Goal: Task Accomplishment & Management: Use online tool/utility

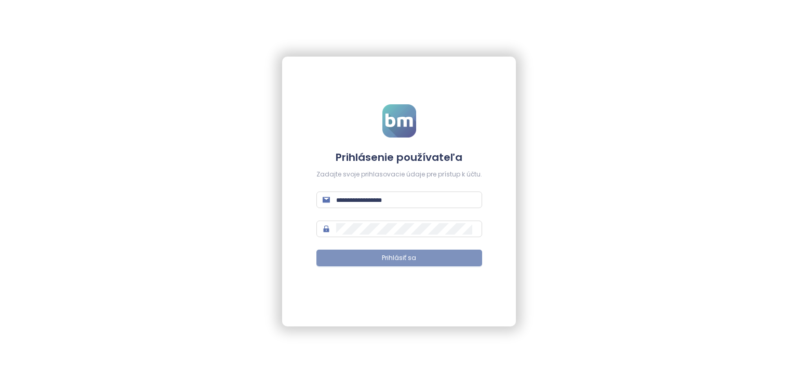
type input "**********"
click at [355, 264] on button "Prihlásiť sa" at bounding box center [399, 258] width 166 height 17
type input "**********"
click at [392, 254] on span "Prihlásiť sa" at bounding box center [399, 258] width 34 height 10
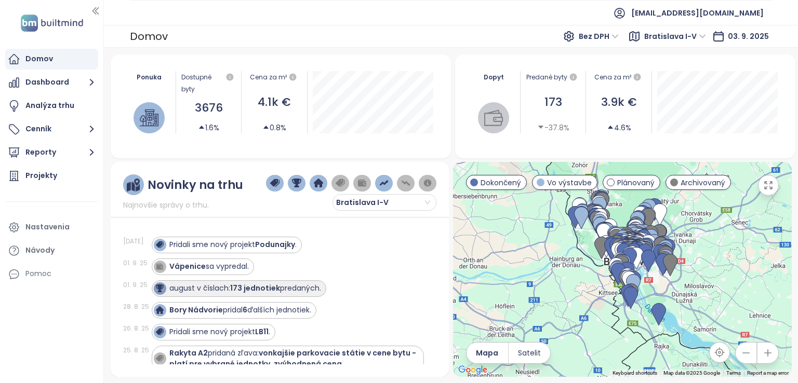
click at [268, 290] on strong "173 jednotiek" at bounding box center [255, 288] width 50 height 10
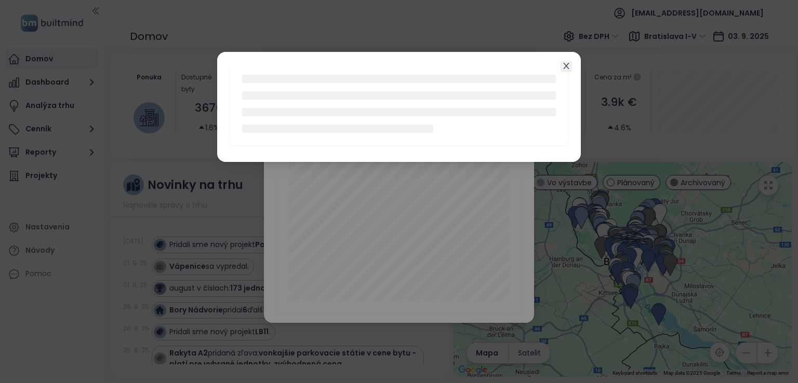
click at [567, 68] on icon "close" at bounding box center [566, 66] width 8 height 8
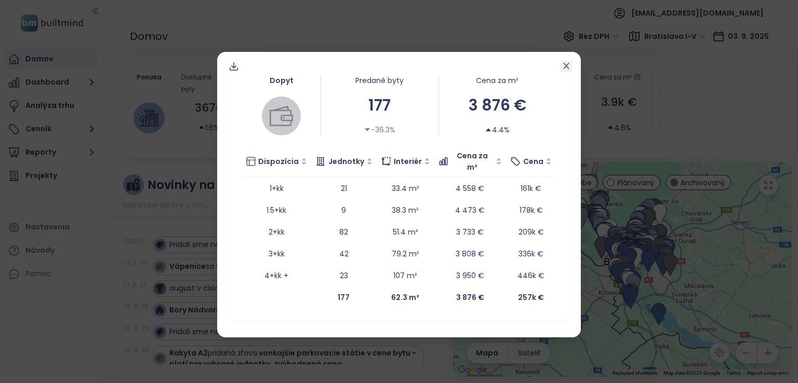
click at [565, 65] on icon "close" at bounding box center [566, 66] width 6 height 6
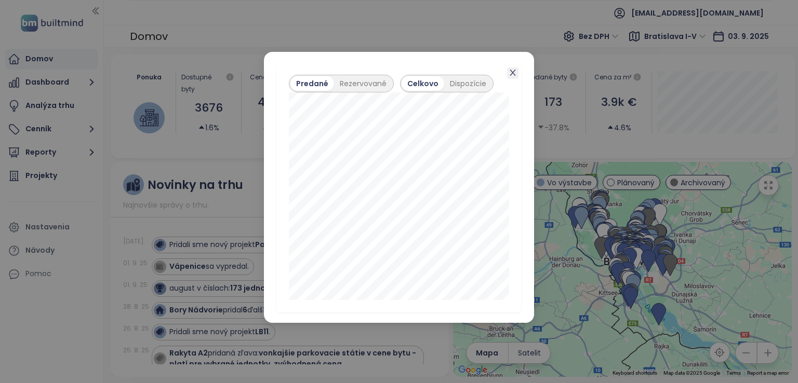
click at [512, 73] on icon "close" at bounding box center [512, 73] width 6 height 6
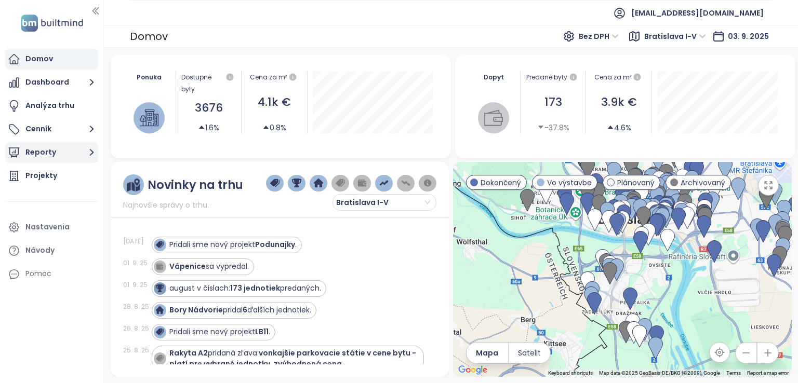
click at [50, 159] on button "Reporty" at bounding box center [51, 152] width 93 height 21
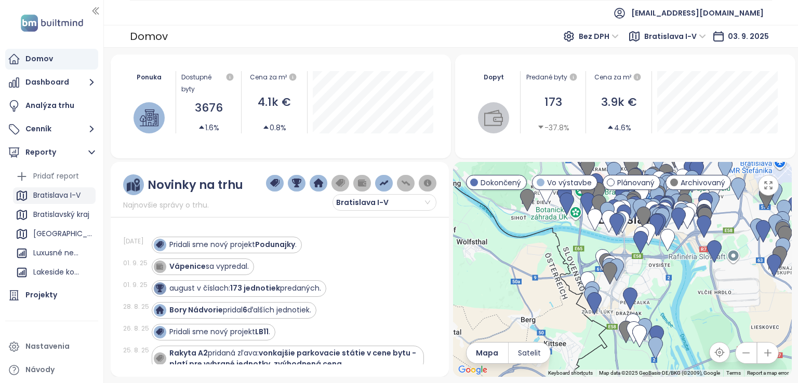
click at [67, 200] on div "Bratislava I-V" at bounding box center [56, 195] width 47 height 13
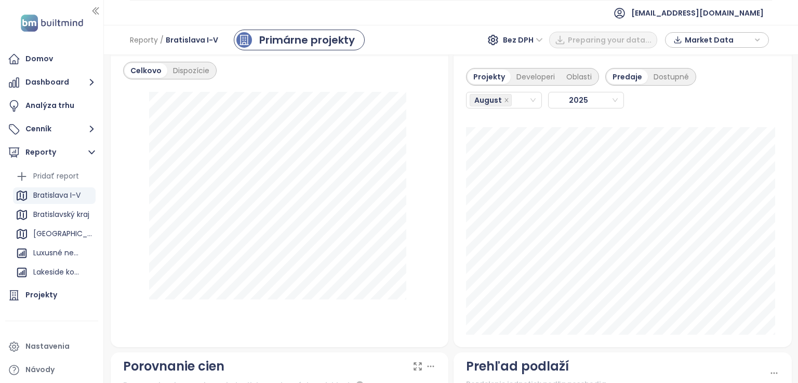
scroll to position [1298, 0]
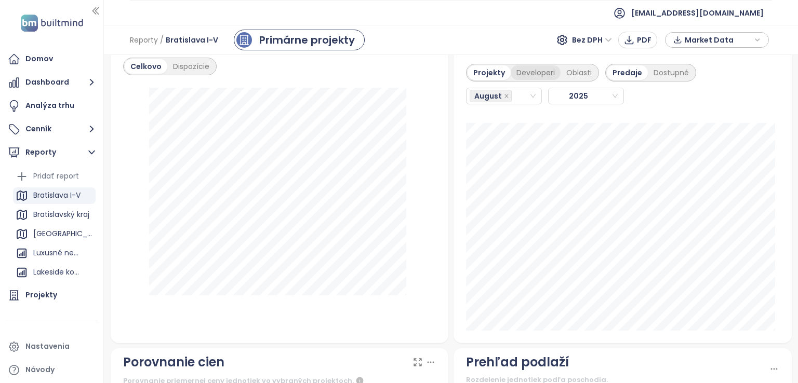
click at [513, 65] on div "Developeri" at bounding box center [536, 72] width 50 height 15
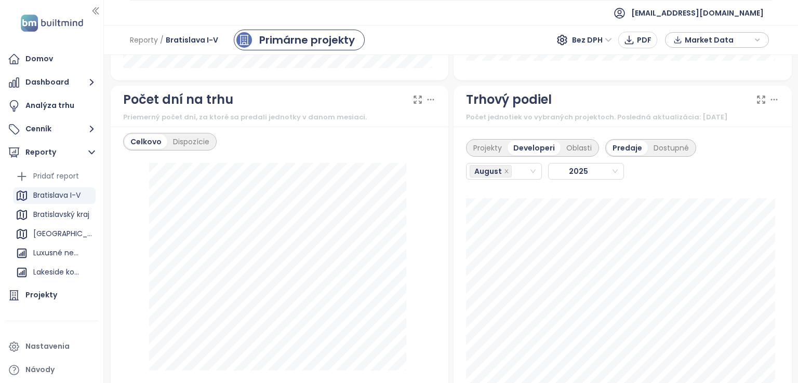
scroll to position [1254, 0]
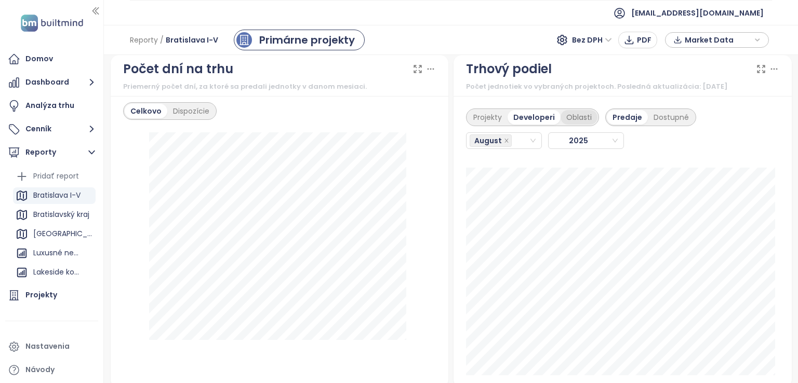
click at [581, 115] on div "Oblasti" at bounding box center [578, 117] width 37 height 15
click at [479, 119] on div "Projekty" at bounding box center [487, 117] width 40 height 15
click at [530, 118] on div "Developeri" at bounding box center [536, 117] width 50 height 15
click at [39, 234] on div "[GEOGRAPHIC_DATA]" at bounding box center [63, 233] width 60 height 13
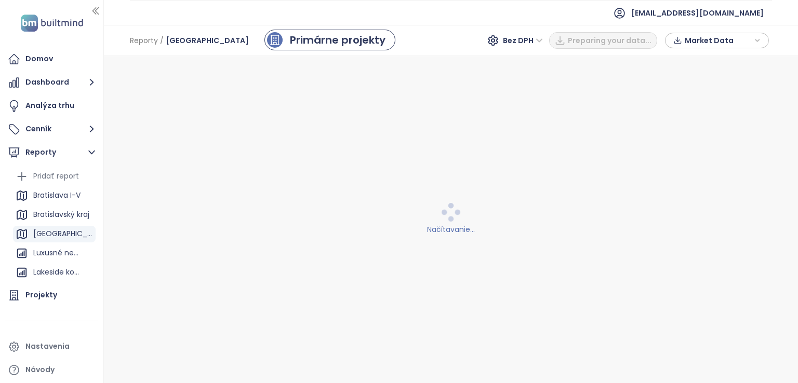
scroll to position [0, 0]
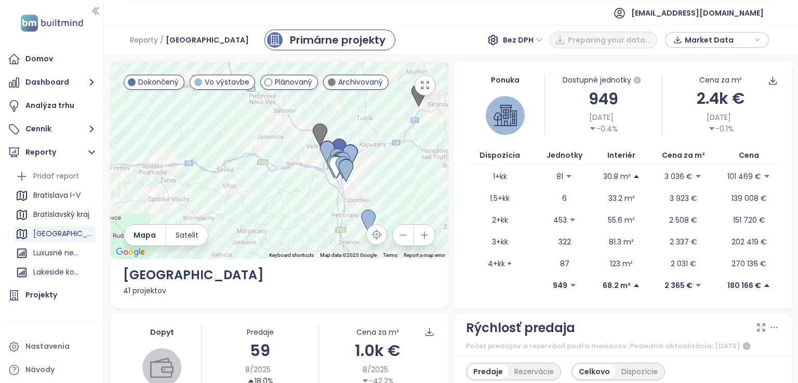
drag, startPoint x: 352, startPoint y: 219, endPoint x: 367, endPoint y: 155, distance: 65.6
click at [371, 155] on div at bounding box center [280, 160] width 338 height 197
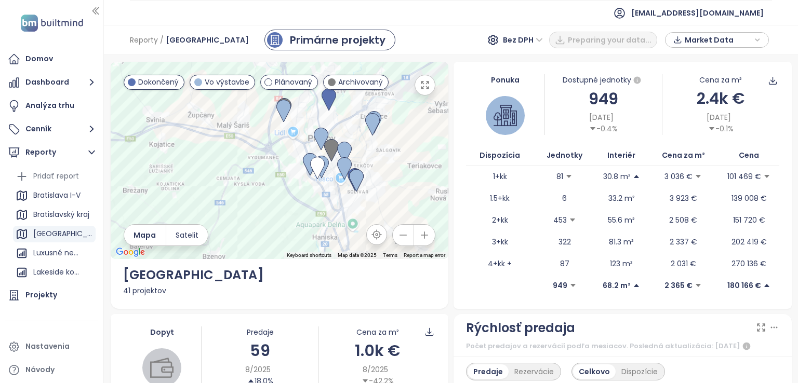
drag, startPoint x: 366, startPoint y: 136, endPoint x: 392, endPoint y: 208, distance: 77.4
click at [400, 214] on div at bounding box center [280, 160] width 338 height 197
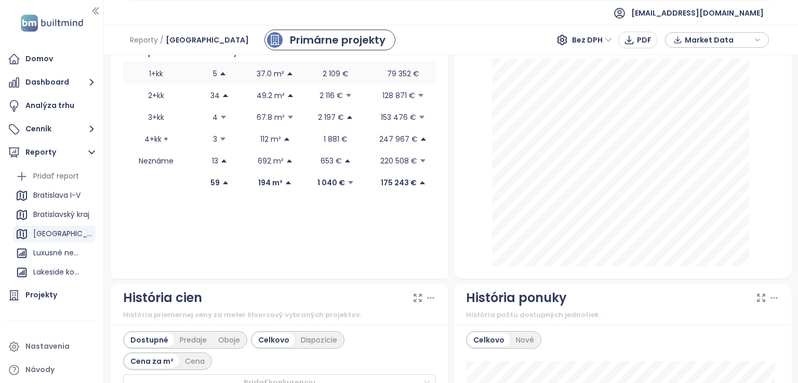
scroll to position [364, 0]
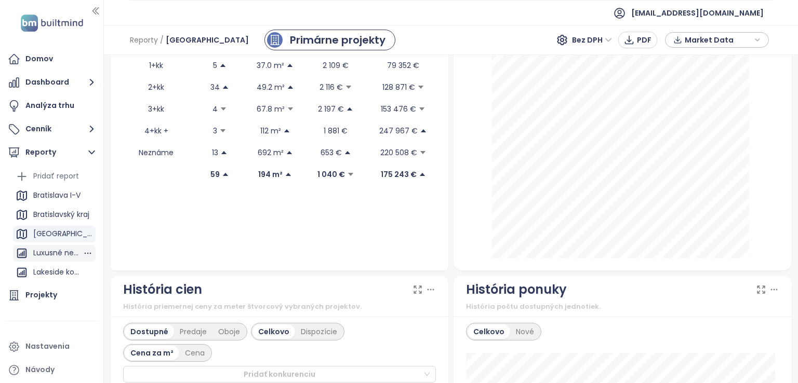
click at [62, 251] on div "Luxusné nehnuteľnosti" at bounding box center [57, 253] width 49 height 13
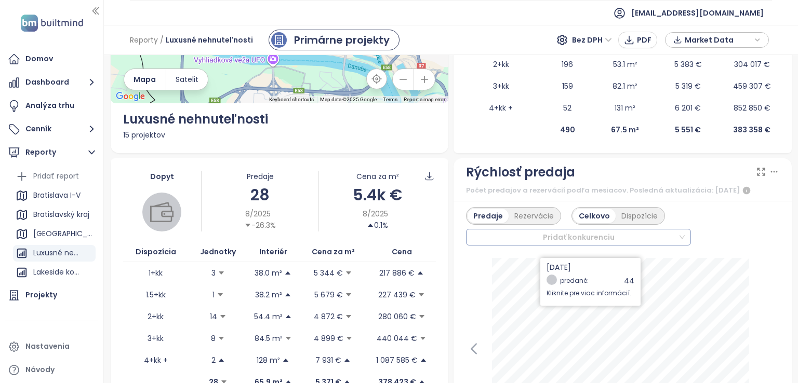
scroll to position [260, 0]
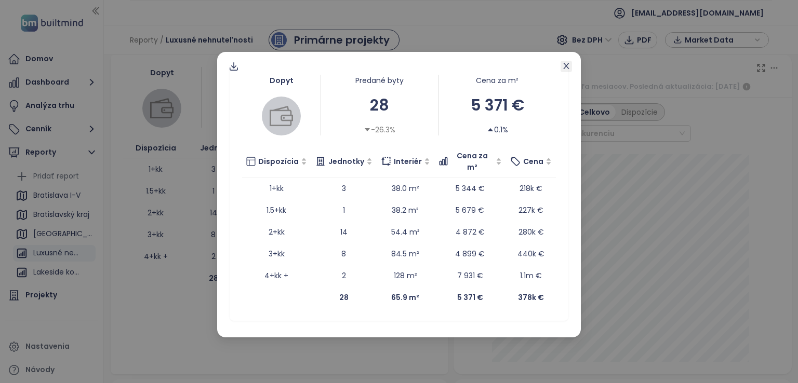
click at [567, 65] on icon "close" at bounding box center [566, 66] width 6 height 6
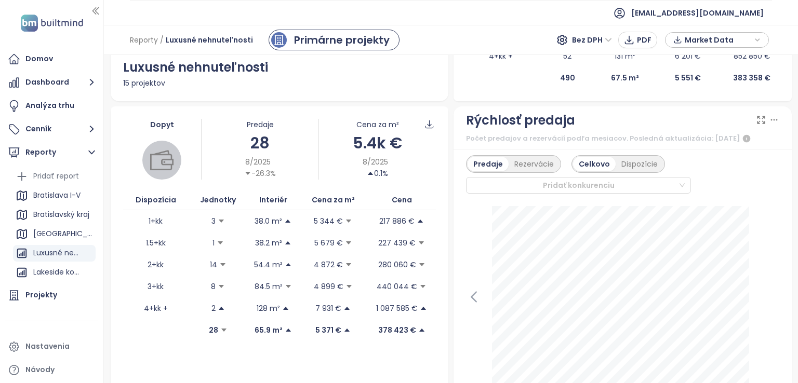
scroll to position [0, 0]
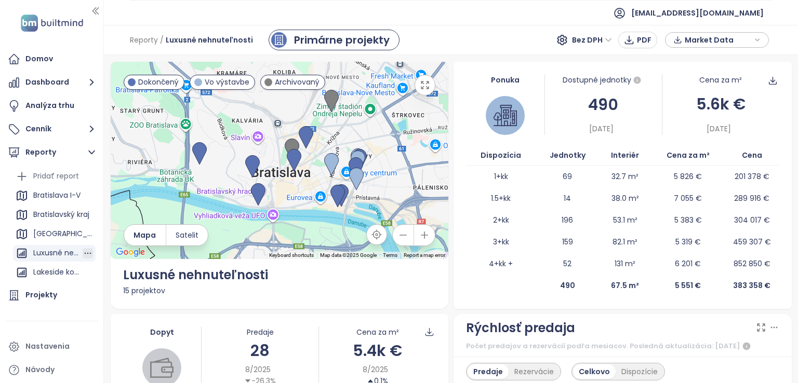
click at [85, 253] on icon "button" at bounding box center [88, 254] width 7 height 2
click at [81, 234] on button "Upraviť" at bounding box center [84, 236] width 55 height 16
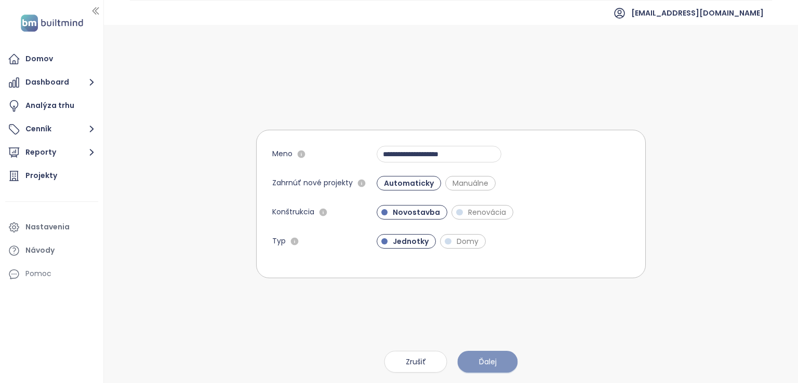
click at [489, 362] on span "Ďalej" at bounding box center [488, 361] width 18 height 11
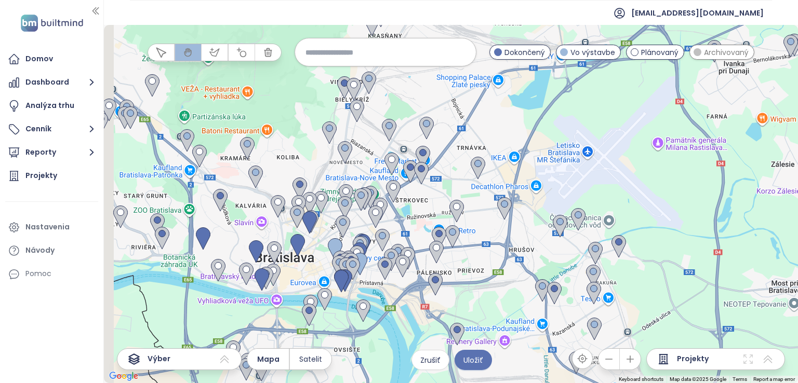
drag, startPoint x: 461, startPoint y: 292, endPoint x: 588, endPoint y: 206, distance: 154.1
click at [588, 206] on div at bounding box center [451, 204] width 694 height 358
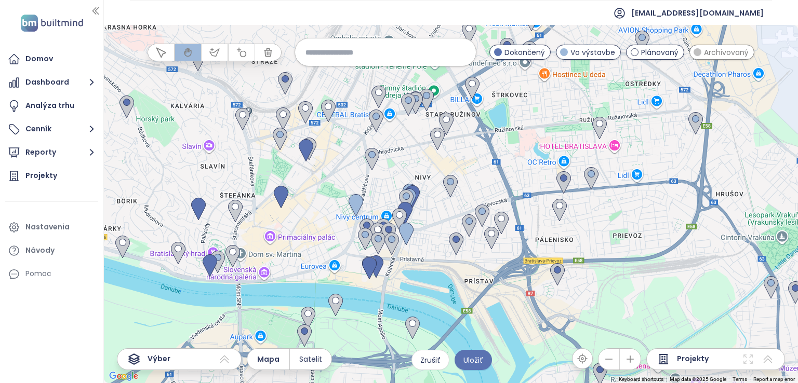
drag, startPoint x: 330, startPoint y: 287, endPoint x: 396, endPoint y: 260, distance: 72.0
click at [407, 264] on div at bounding box center [451, 204] width 694 height 358
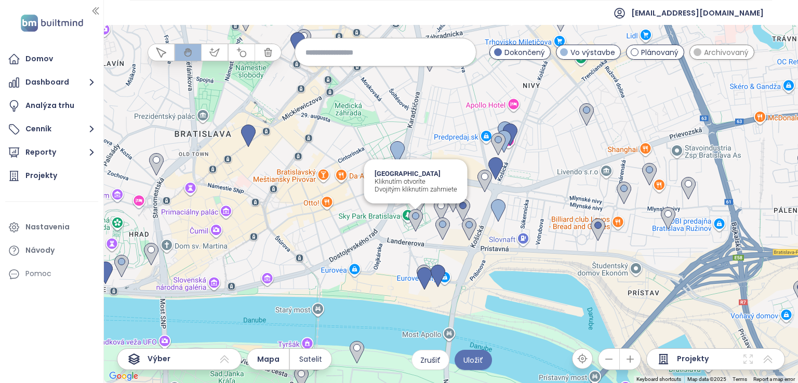
click at [416, 219] on img at bounding box center [415, 220] width 15 height 23
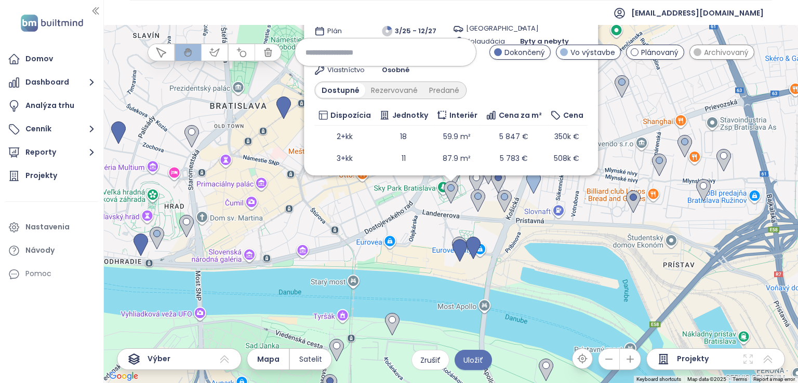
click at [450, 187] on img at bounding box center [451, 192] width 15 height 23
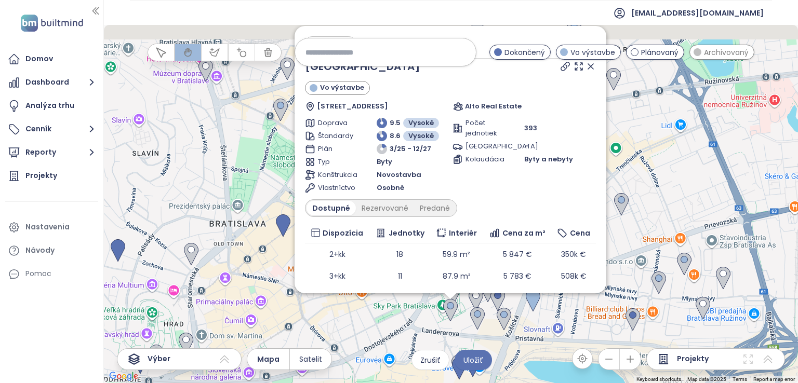
drag, startPoint x: 622, startPoint y: 153, endPoint x: 622, endPoint y: 275, distance: 121.5
click at [622, 275] on div "Zahrnúť SkyPark Tower Vo výstavbe Bottova 1, 811 09 [GEOGRAPHIC_DATA]-[GEOGRAPH…" at bounding box center [451, 204] width 694 height 358
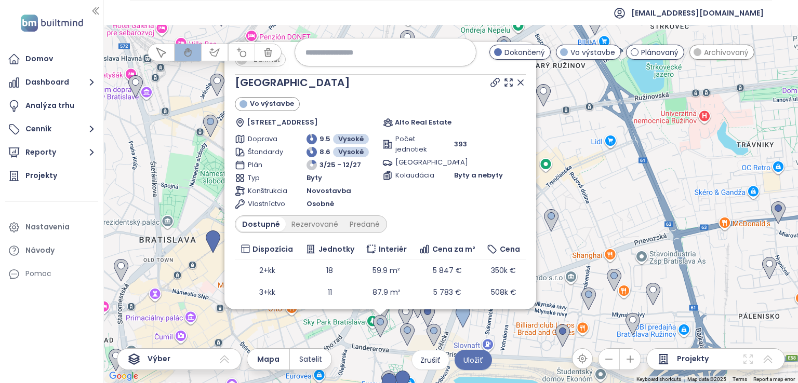
drag, startPoint x: 623, startPoint y: 179, endPoint x: 550, endPoint y: 187, distance: 73.2
click at [550, 187] on div "Zahrnúť SkyPark Tower Vo výstavbe Bottova 1, 811 09 [GEOGRAPHIC_DATA]-[GEOGRAPH…" at bounding box center [451, 204] width 694 height 358
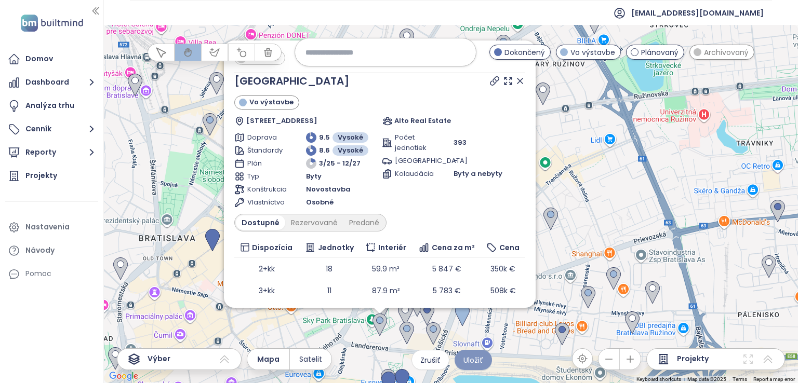
click at [463, 361] on span "Uložiť" at bounding box center [473, 360] width 20 height 11
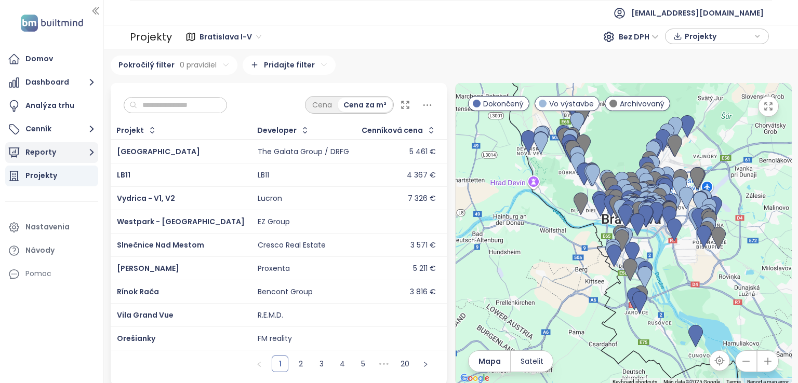
click at [83, 150] on button "Reporty" at bounding box center [51, 152] width 93 height 21
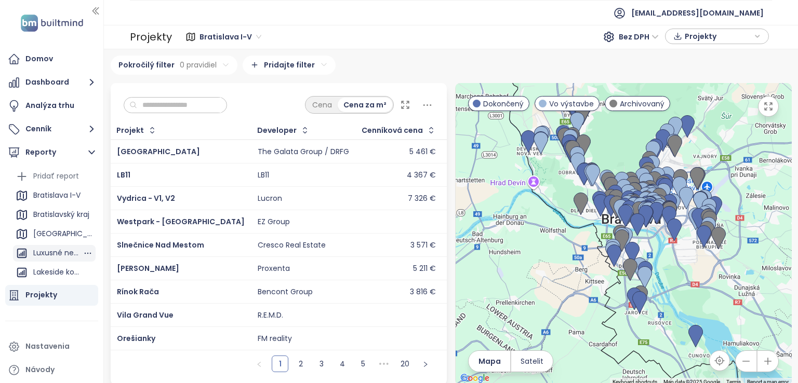
click at [61, 252] on div "Luxusné nehnuteľnosti" at bounding box center [57, 253] width 49 height 13
